Goal: Transaction & Acquisition: Purchase product/service

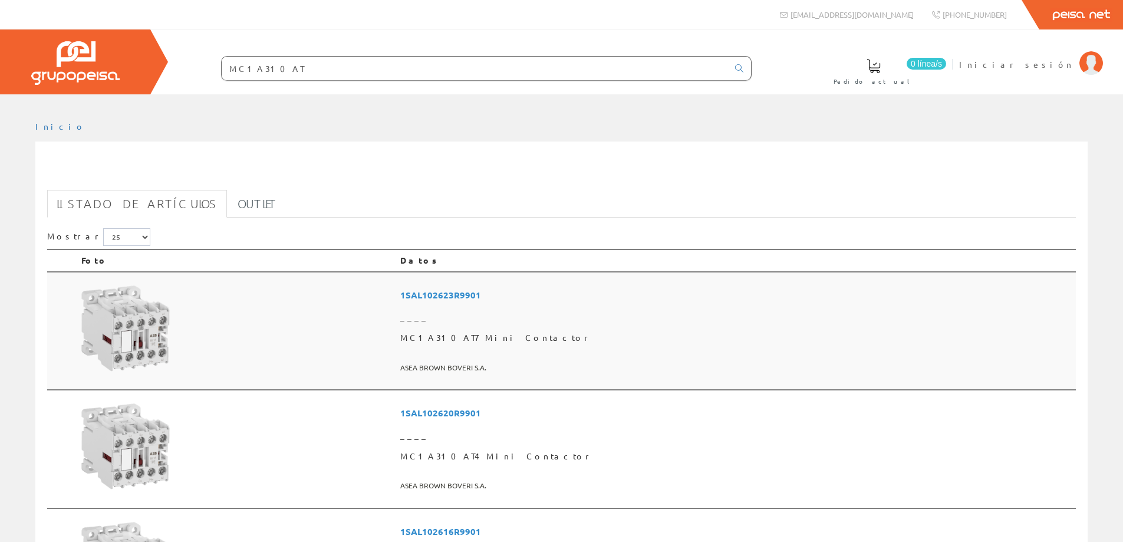
click at [546, 295] on span "1SAL102623R9901" at bounding box center [735, 295] width 671 height 22
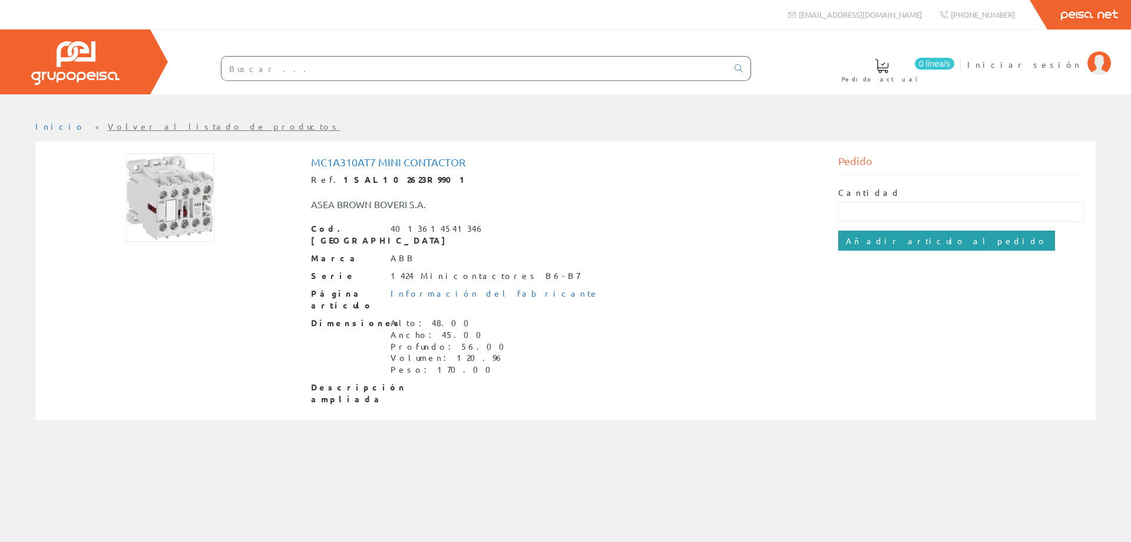
click at [892, 242] on input "Añadir artículo al pedido" at bounding box center [946, 240] width 217 height 20
click at [354, 162] on h1 "MC1A310AT1 Mini Contactor" at bounding box center [566, 162] width 510 height 12
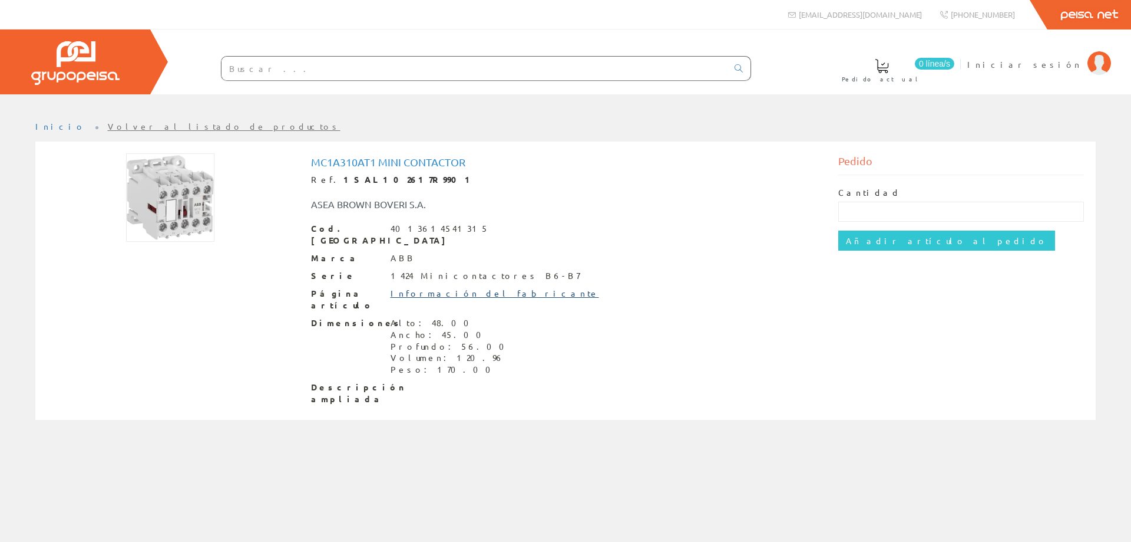
click at [423, 288] on link "Información del fabricante" at bounding box center [495, 293] width 209 height 11
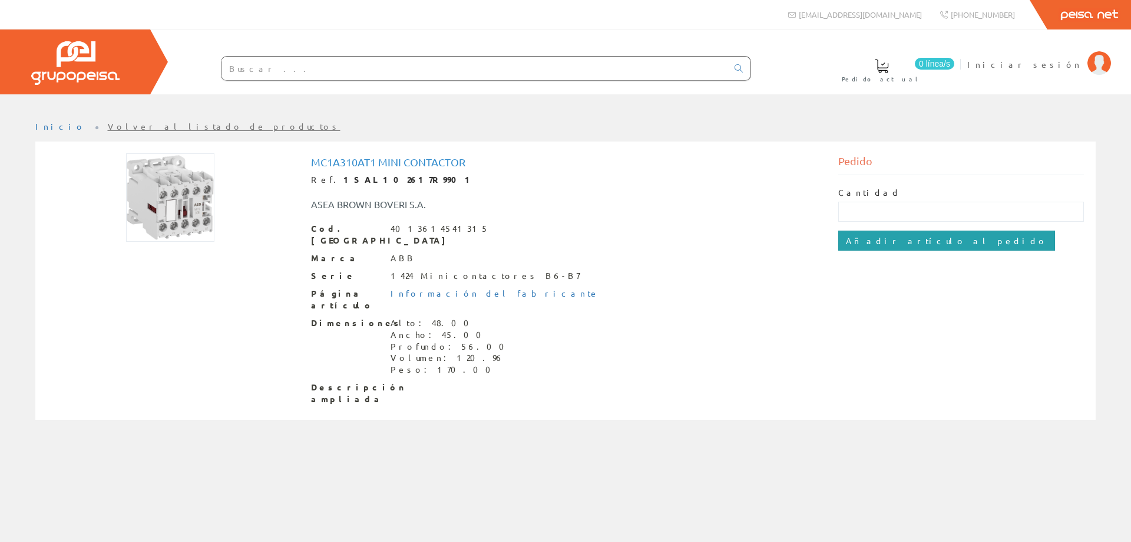
click at [882, 240] on input "Añadir artículo al pedido" at bounding box center [946, 240] width 217 height 20
click at [1057, 62] on span "Iniciar sesión" at bounding box center [1025, 64] width 114 height 12
click at [47, 127] on link "Inicio" at bounding box center [60, 126] width 50 height 11
click at [894, 241] on input "Añadir artículo al pedido" at bounding box center [946, 240] width 217 height 20
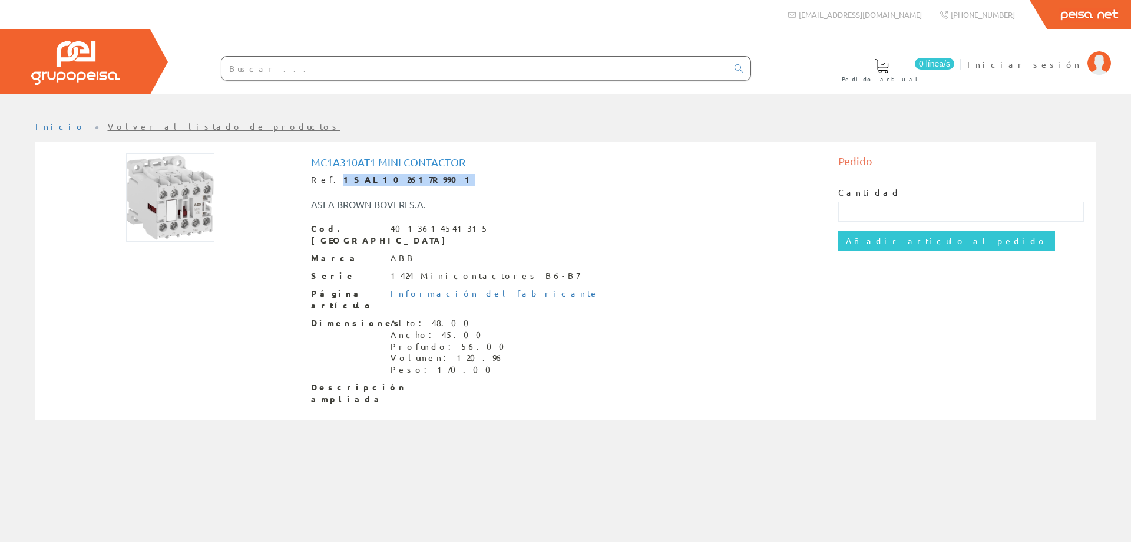
drag, startPoint x: 329, startPoint y: 177, endPoint x: 402, endPoint y: 178, distance: 73.1
click at [402, 178] on div "Ref. 1SAL102617R9901" at bounding box center [566, 180] width 510 height 12
copy strong "1SAL102617R9901"
